Goal: Information Seeking & Learning: Learn about a topic

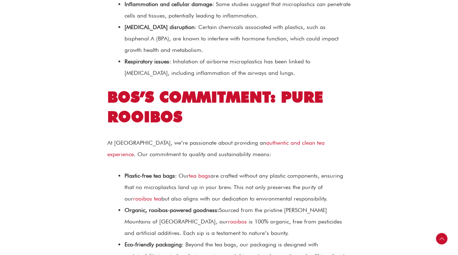
scroll to position [682, 0]
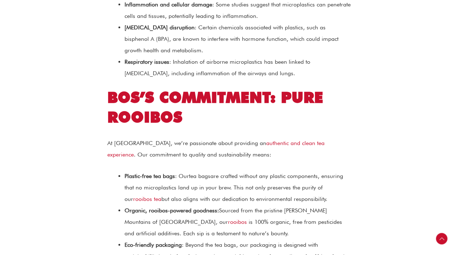
click at [199, 172] on link "tea bags" at bounding box center [199, 175] width 21 height 7
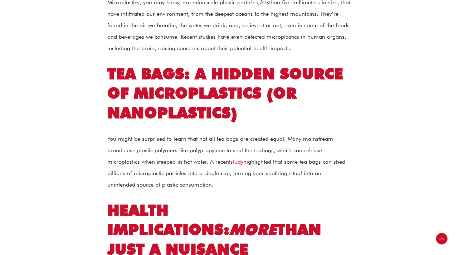
scroll to position [378, 0]
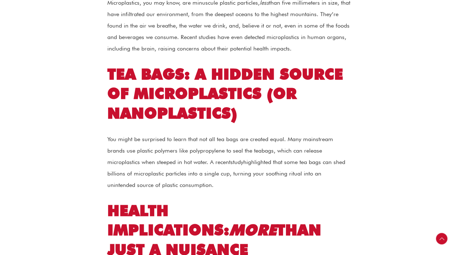
click at [230, 158] on link "study" at bounding box center [236, 161] width 13 height 7
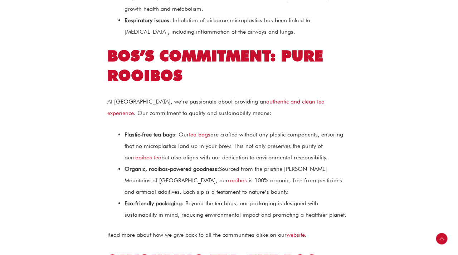
scroll to position [725, 0]
